Goal: Task Accomplishment & Management: Use online tool/utility

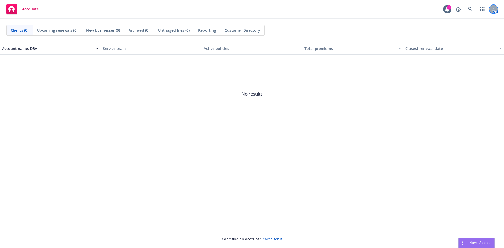
click at [492, 7] on div at bounding box center [494, 9] width 8 height 8
click at [463, 104] on span "No results" at bounding box center [252, 94] width 504 height 79
click at [470, 10] on icon at bounding box center [470, 9] width 5 height 5
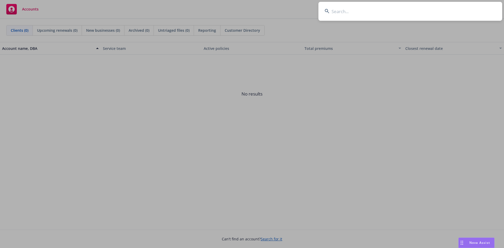
click at [355, 18] on input at bounding box center [411, 11] width 184 height 19
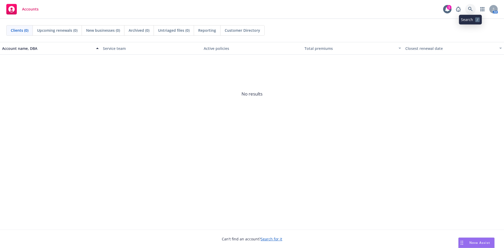
click at [469, 10] on icon at bounding box center [470, 9] width 5 height 5
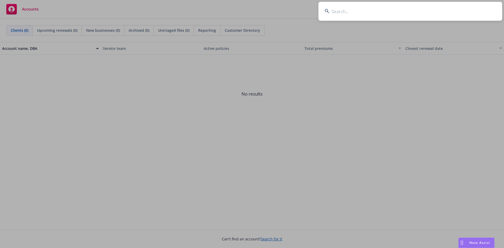
click at [419, 13] on input at bounding box center [411, 11] width 184 height 19
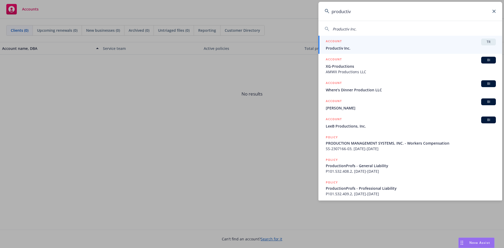
type input "productiv"
click at [484, 43] on span "TR" at bounding box center [489, 42] width 11 height 5
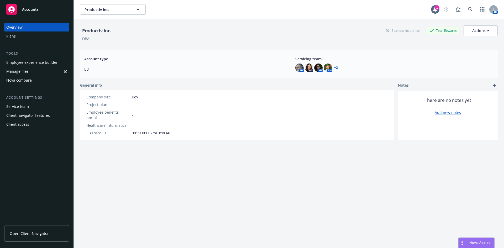
click at [25, 82] on div "Nova compare" at bounding box center [18, 80] width 25 height 8
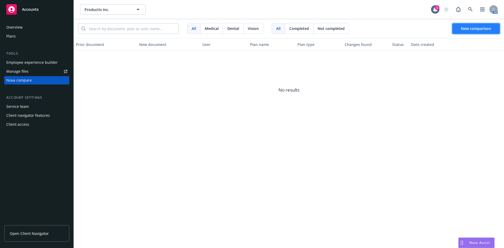
click at [465, 29] on span "New comparison" at bounding box center [476, 28] width 30 height 5
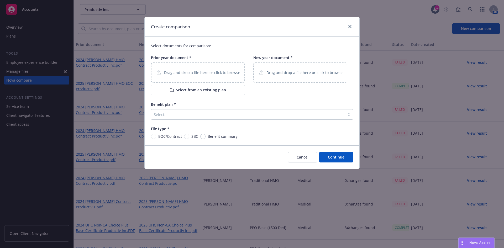
click at [156, 138] on div "EOC/Contract" at bounding box center [166, 137] width 31 height 6
click at [156, 138] on input "EOC/Contract" at bounding box center [153, 136] width 5 height 5
radio input "true"
click at [303, 72] on p "Drag and drop a file here or click to browse" at bounding box center [305, 73] width 76 height 6
click at [164, 115] on div at bounding box center [248, 114] width 189 height 6
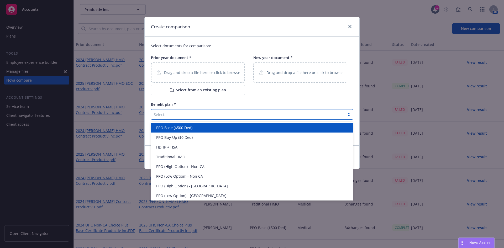
click at [164, 115] on div at bounding box center [248, 114] width 189 height 6
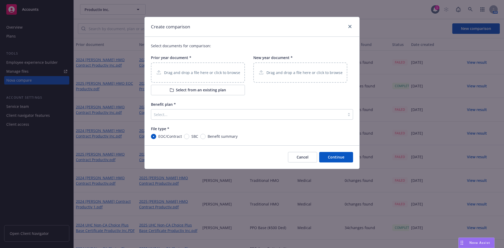
click at [202, 114] on div at bounding box center [248, 114] width 189 height 6
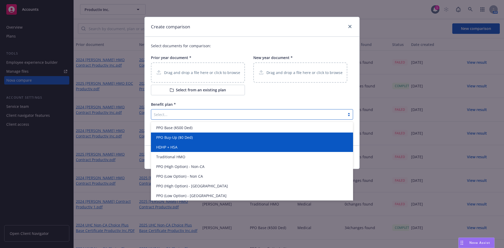
scroll to position [11, 0]
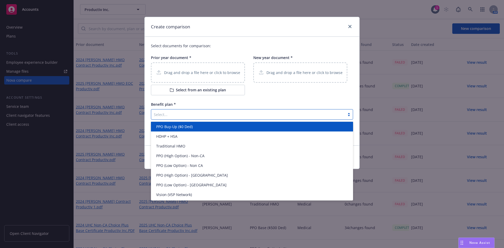
click at [198, 117] on div at bounding box center [248, 114] width 189 height 6
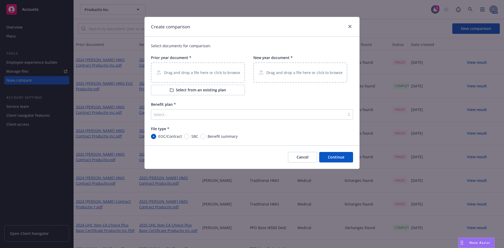
click at [190, 113] on div at bounding box center [248, 114] width 189 height 6
click at [174, 114] on div at bounding box center [248, 114] width 189 height 6
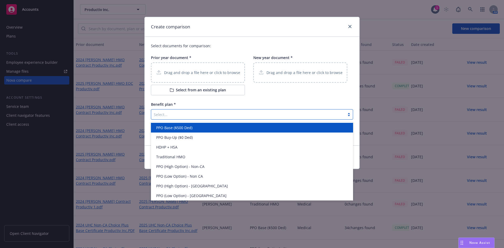
click at [211, 117] on div at bounding box center [248, 114] width 189 height 6
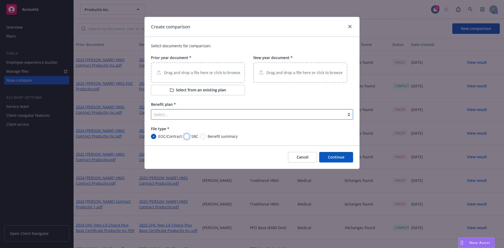
click at [185, 137] on input "SBC" at bounding box center [186, 136] width 5 height 5
radio input "true"
click at [210, 68] on div "Drag and drop a file here or click to browse" at bounding box center [198, 73] width 94 height 20
click at [205, 68] on div "Drag and drop a file here or click to browse" at bounding box center [198, 73] width 94 height 20
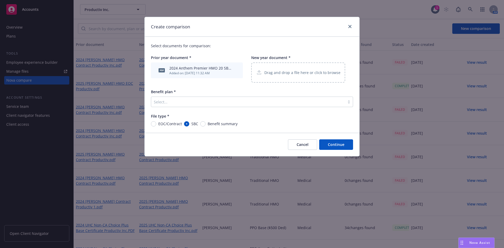
click at [282, 72] on p "Drag and drop a file here or click to browse" at bounding box center [302, 73] width 76 height 6
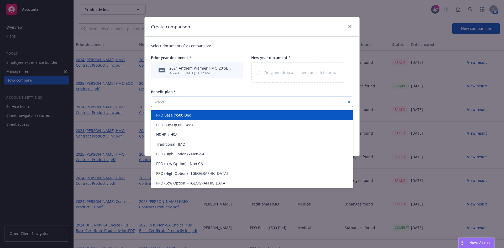
click at [181, 104] on div at bounding box center [248, 102] width 189 height 6
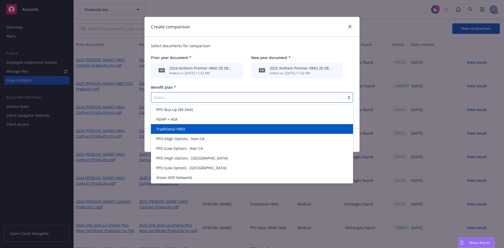
click at [176, 126] on div "Traditional HMO" at bounding box center [252, 129] width 202 height 10
